Goal: Information Seeking & Learning: Learn about a topic

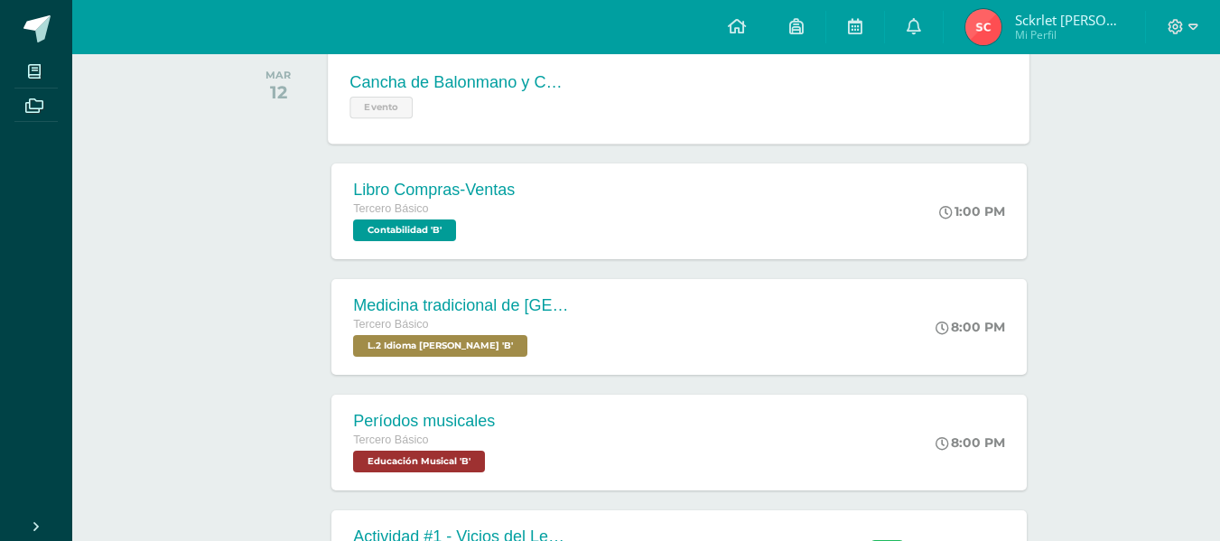
scroll to position [451, 0]
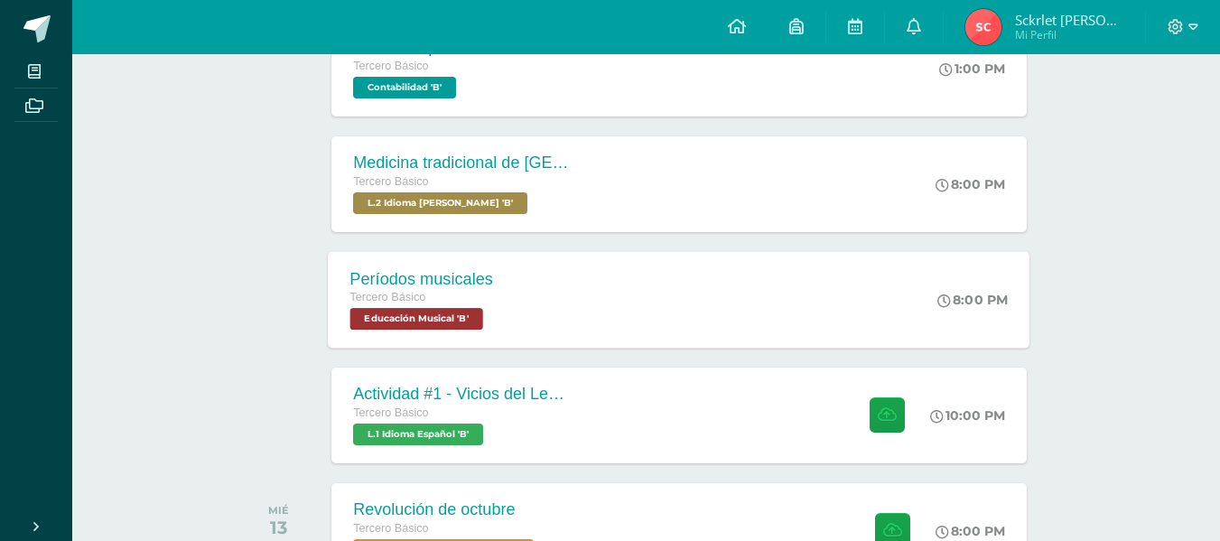
click at [490, 314] on div "Tercero Básico Educación Musical 'B'" at bounding box center [422, 309] width 144 height 42
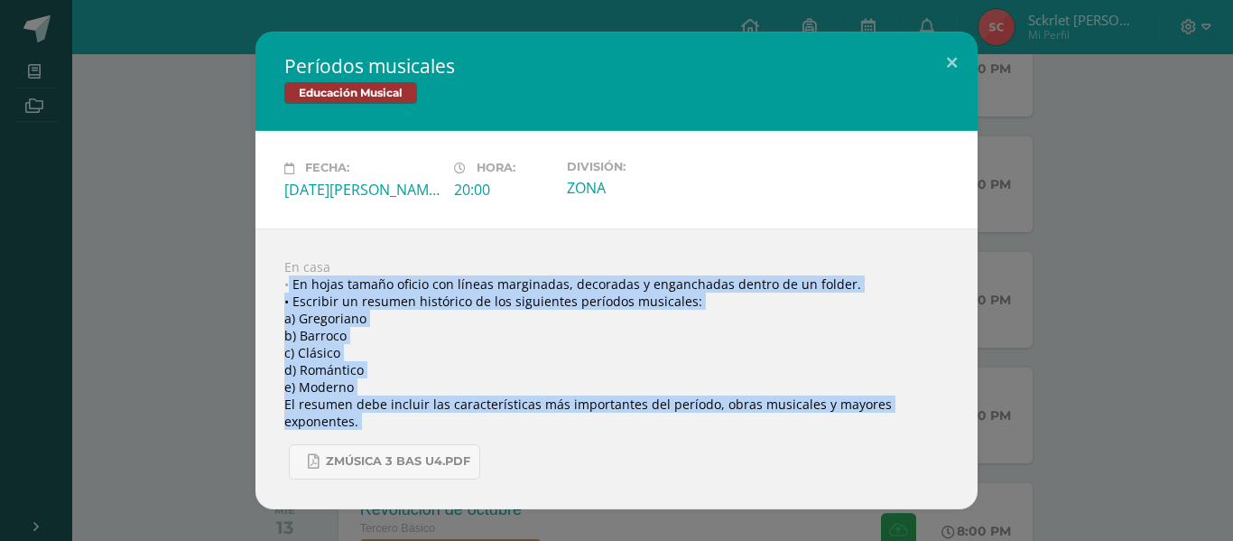
drag, startPoint x: 291, startPoint y: 286, endPoint x: 1135, endPoint y: 474, distance: 864.7
click at [1135, 474] on div "Períodos musicales Educación Musical Fecha: [DATE][PERSON_NAME] Hora: 20:00 Div…" at bounding box center [616, 270] width 1219 height 477
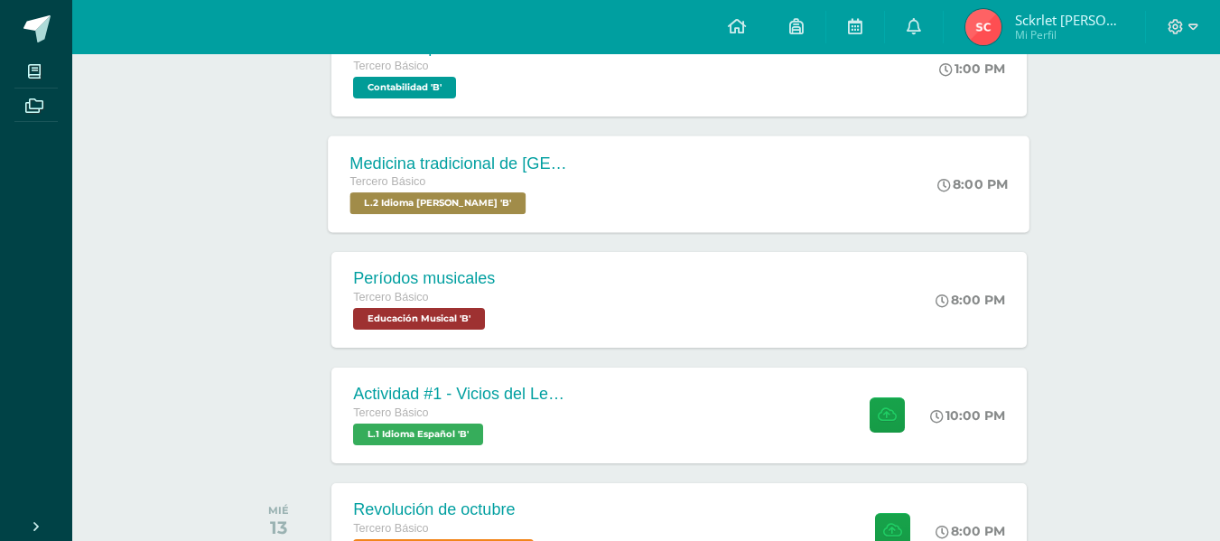
drag, startPoint x: 263, startPoint y: 211, endPoint x: 376, endPoint y: 283, distance: 133.5
click at [269, 218] on div at bounding box center [282, 184] width 91 height 96
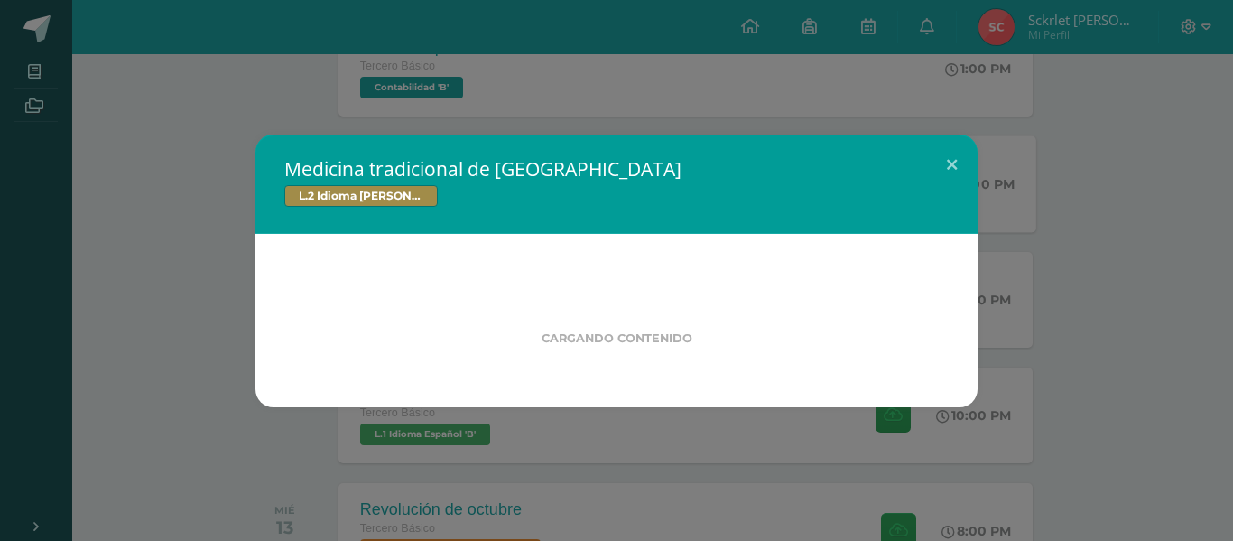
click at [414, 292] on div "Cargando contenido" at bounding box center [616, 318] width 607 height 53
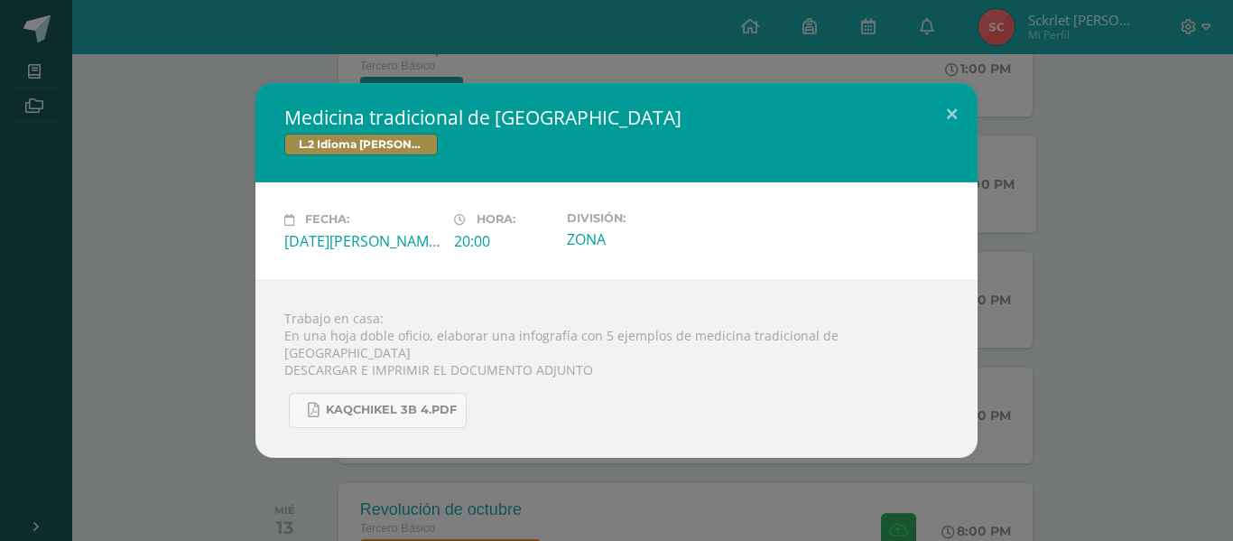
drag, startPoint x: 225, startPoint y: 250, endPoint x: 615, endPoint y: 361, distance: 405.5
click at [234, 251] on div "Medicina tradicional de [GEOGRAPHIC_DATA] L.2 Idioma [PERSON_NAME] Fecha: [DATE…" at bounding box center [616, 270] width 1219 height 374
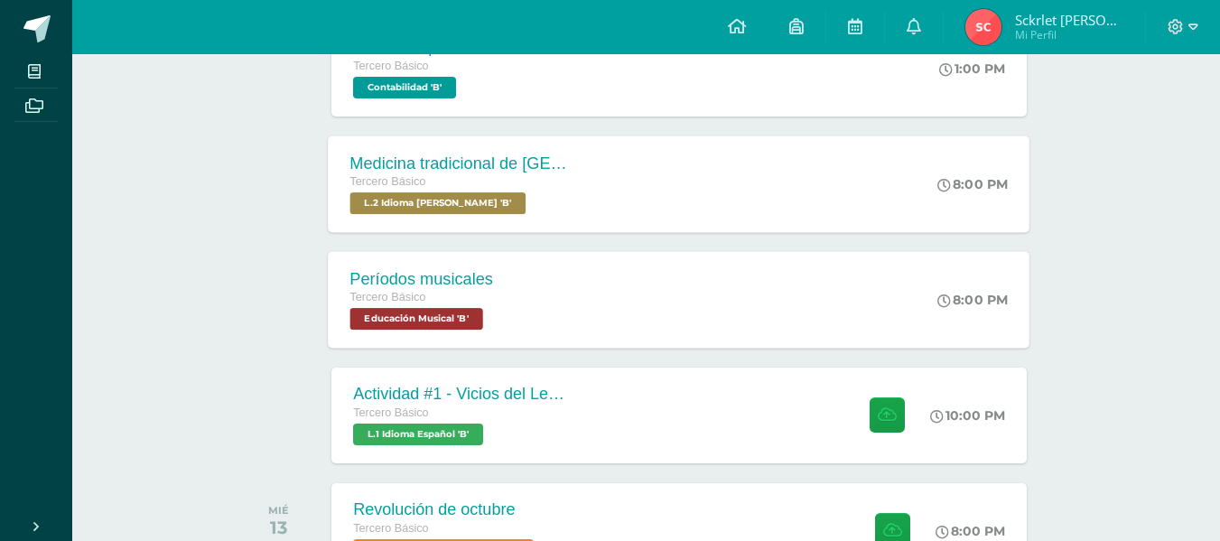
click at [504, 312] on div "Períodos musicales Tercero Básico Educación Musical 'B'" at bounding box center [422, 299] width 187 height 97
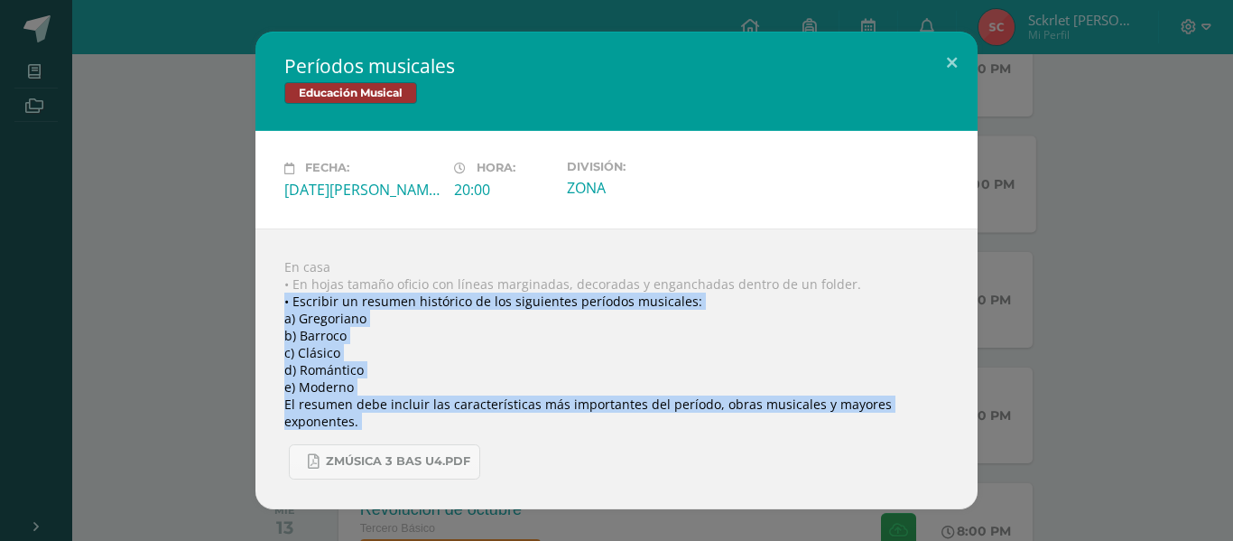
drag, startPoint x: 265, startPoint y: 314, endPoint x: 768, endPoint y: 496, distance: 535.4
click at [768, 496] on div "En casa • En hojas tamaño oficio con líneas marginadas, decoradas y enganchadas…" at bounding box center [616, 368] width 722 height 281
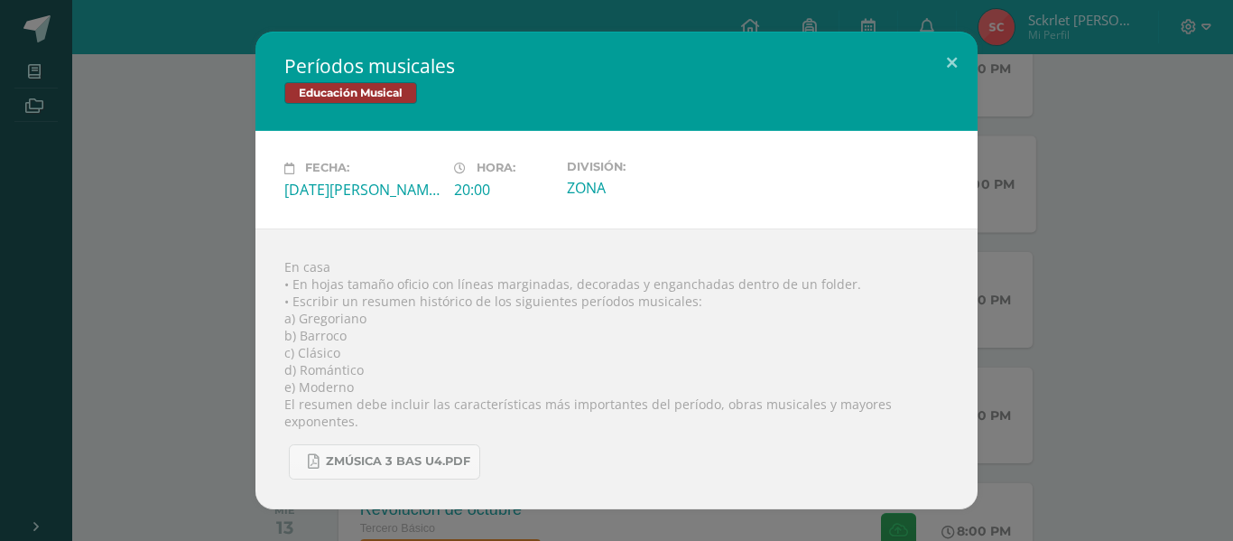
click at [246, 216] on div "Períodos musicales Educación Musical Fecha: [DATE][PERSON_NAME] Hora: 20:00 Div…" at bounding box center [616, 270] width 1219 height 477
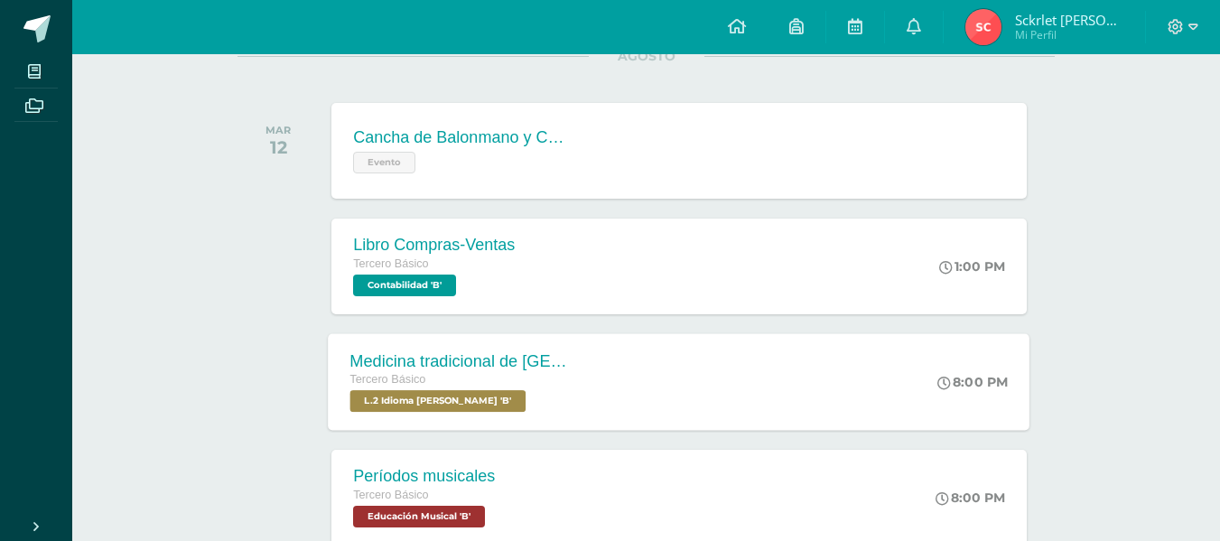
scroll to position [361, 0]
